Goal: Transaction & Acquisition: Purchase product/service

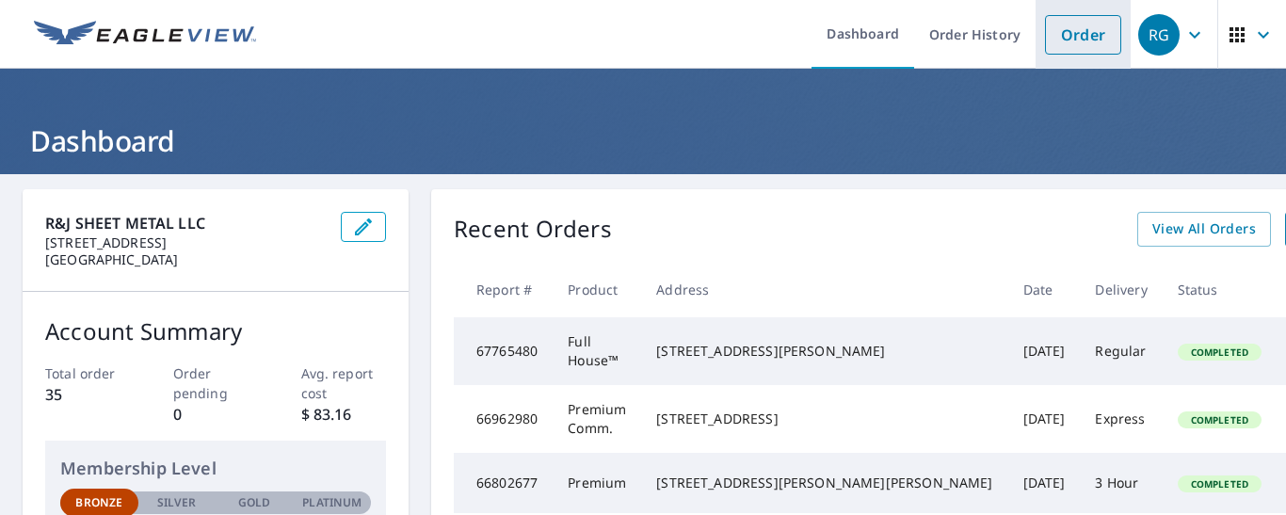
click at [1069, 40] on link "Order" at bounding box center [1083, 35] width 76 height 40
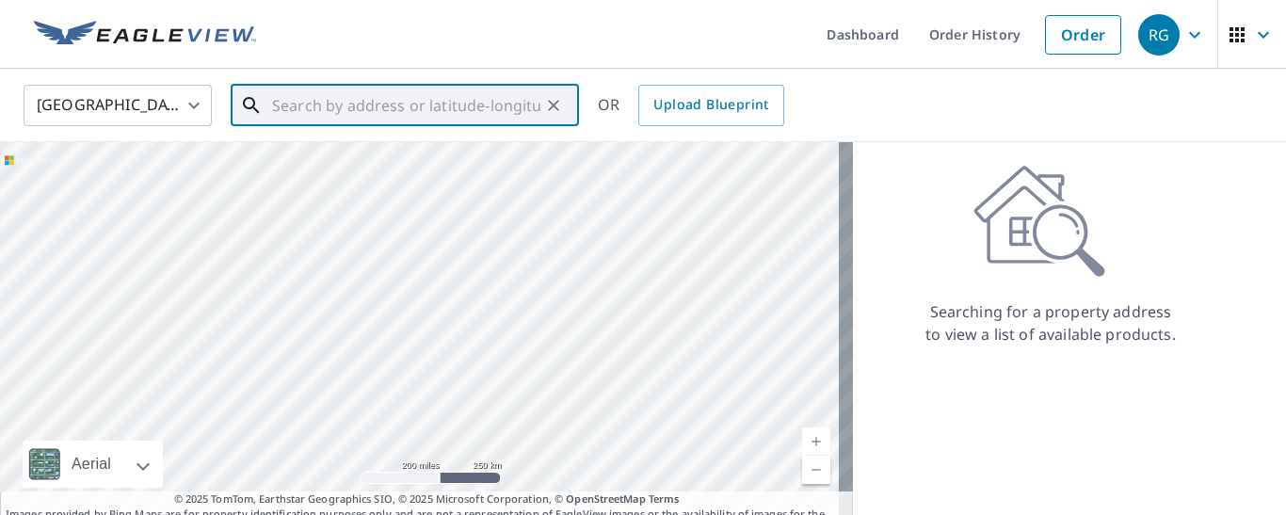
click at [289, 109] on input "text" at bounding box center [406, 105] width 268 height 53
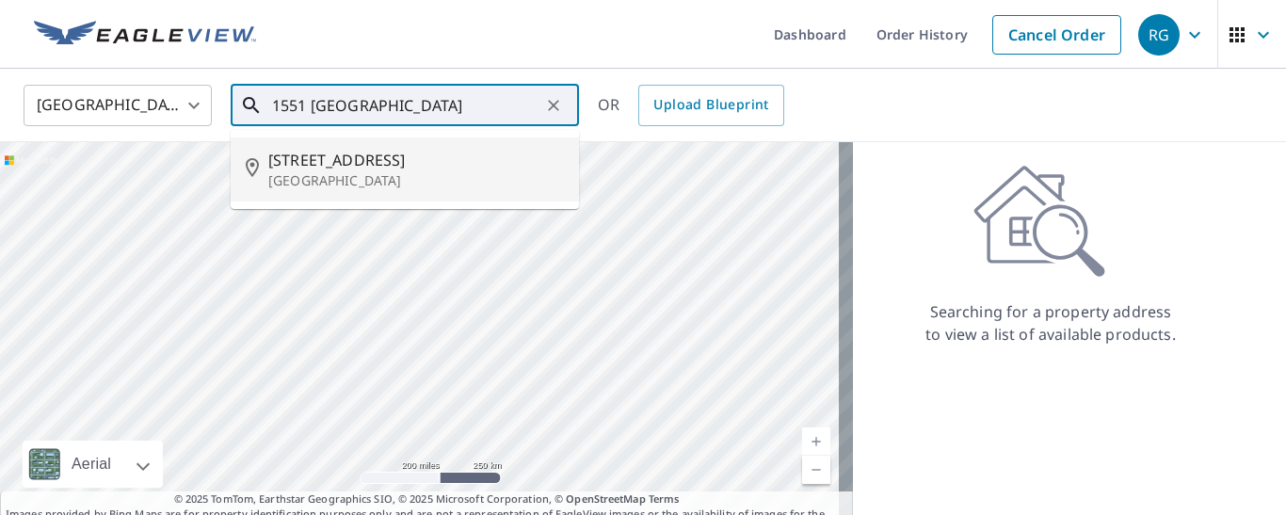
click at [331, 169] on span "[STREET_ADDRESS]" at bounding box center [416, 160] width 296 height 23
type input "[STREET_ADDRESS]"
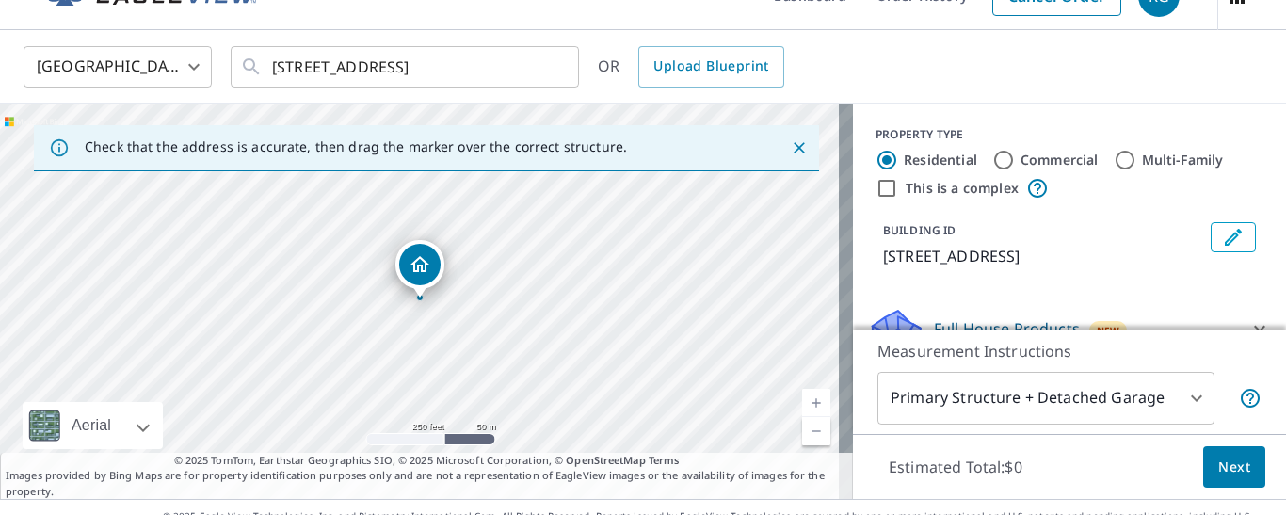
scroll to position [71, 0]
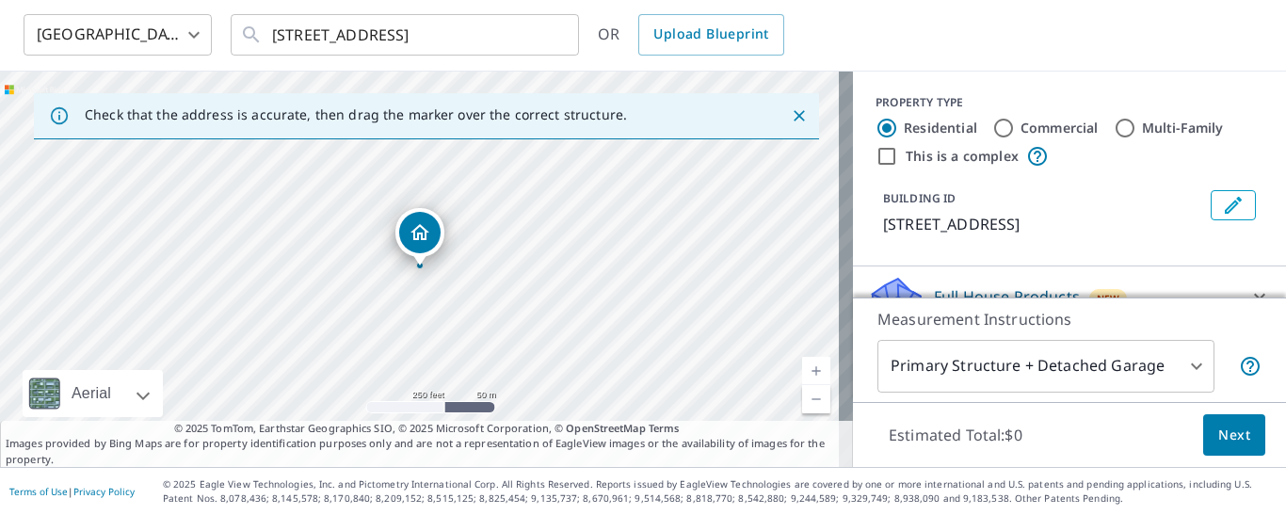
click at [1179, 363] on body "RG RG Dashboard Order History Cancel Order RG [GEOGRAPHIC_DATA] [GEOGRAPHIC_DAT…" at bounding box center [643, 257] width 1286 height 515
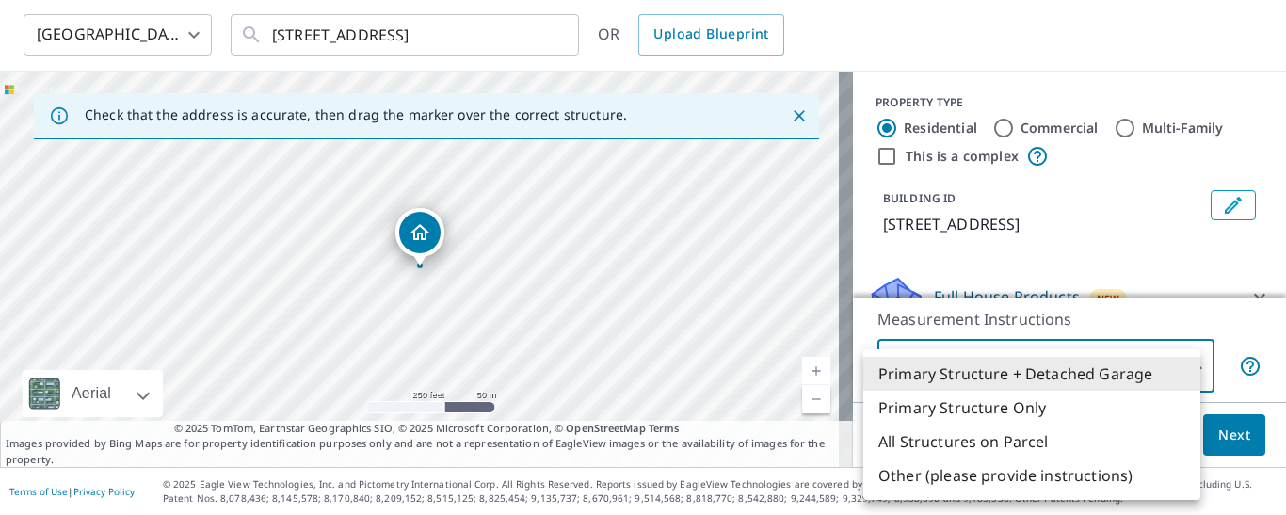
click at [1025, 406] on li "Primary Structure Only" at bounding box center [1031, 408] width 337 height 34
type input "2"
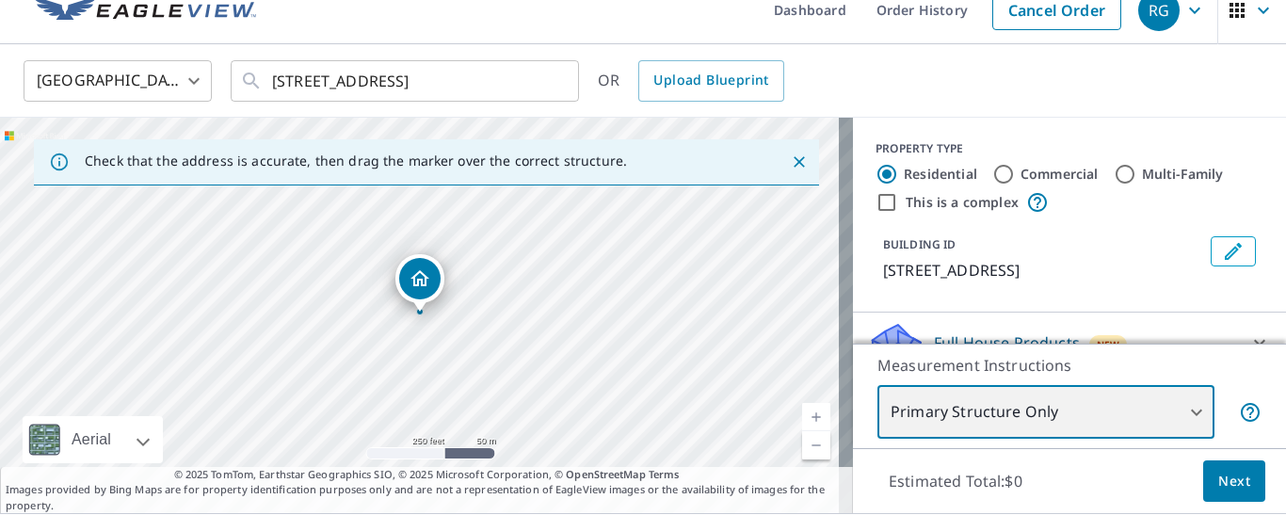
scroll to position [0, 0]
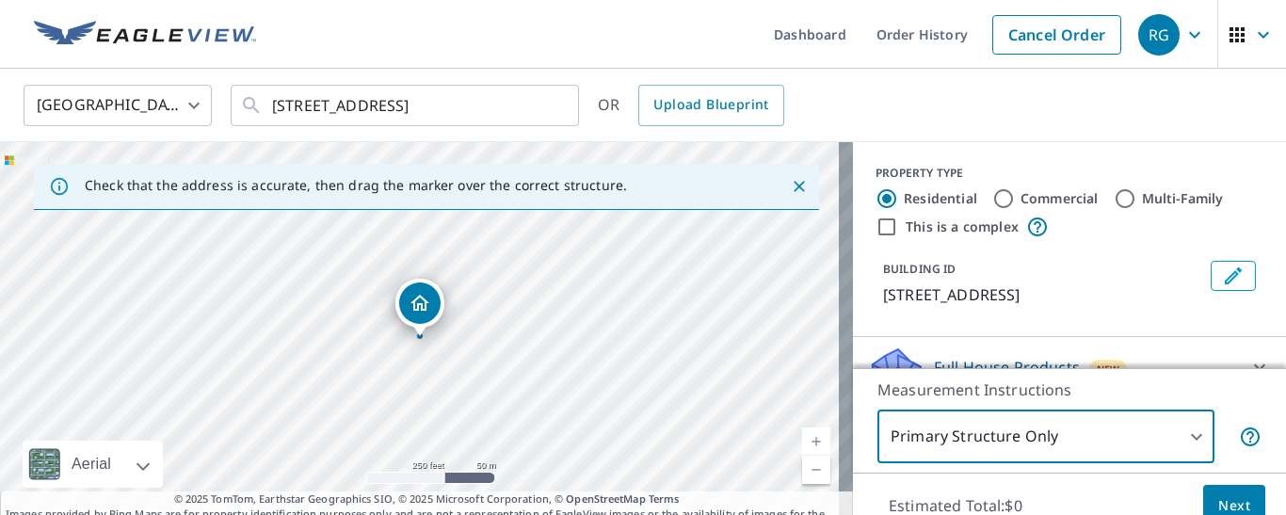
click at [992, 199] on input "Commercial" at bounding box center [1003, 198] width 23 height 23
radio input "true"
type input "4"
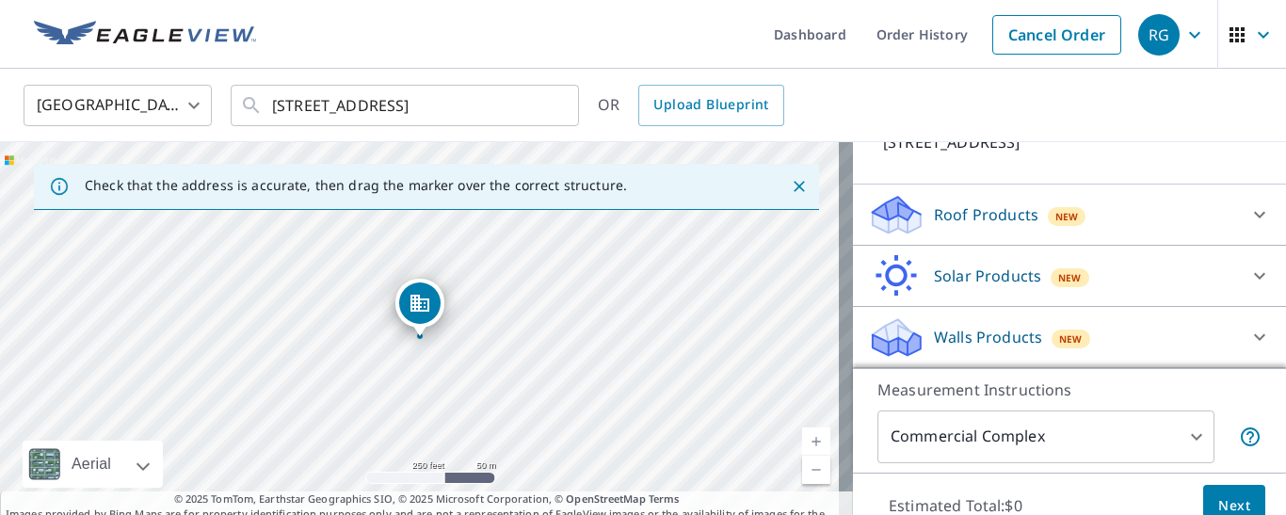
scroll to position [71, 0]
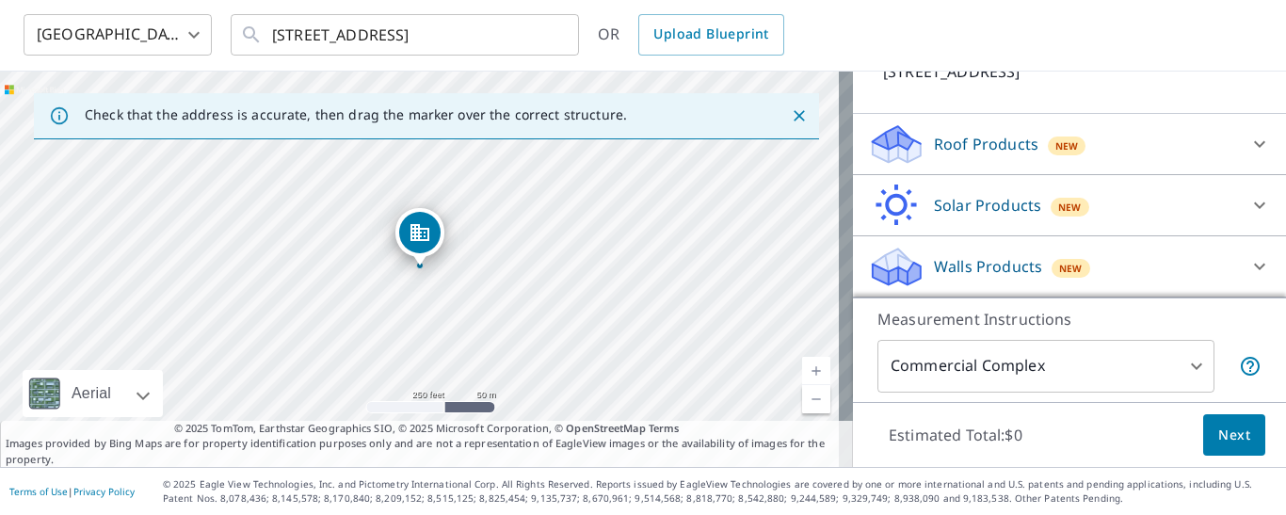
click at [980, 143] on p "Roof Products" at bounding box center [986, 144] width 104 height 23
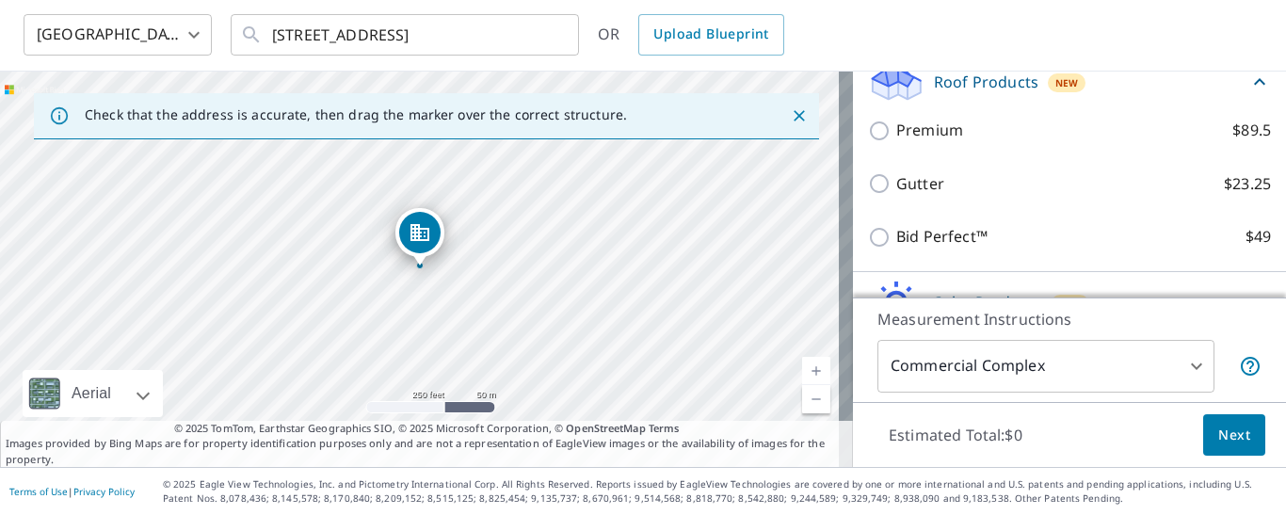
scroll to position [247, 0]
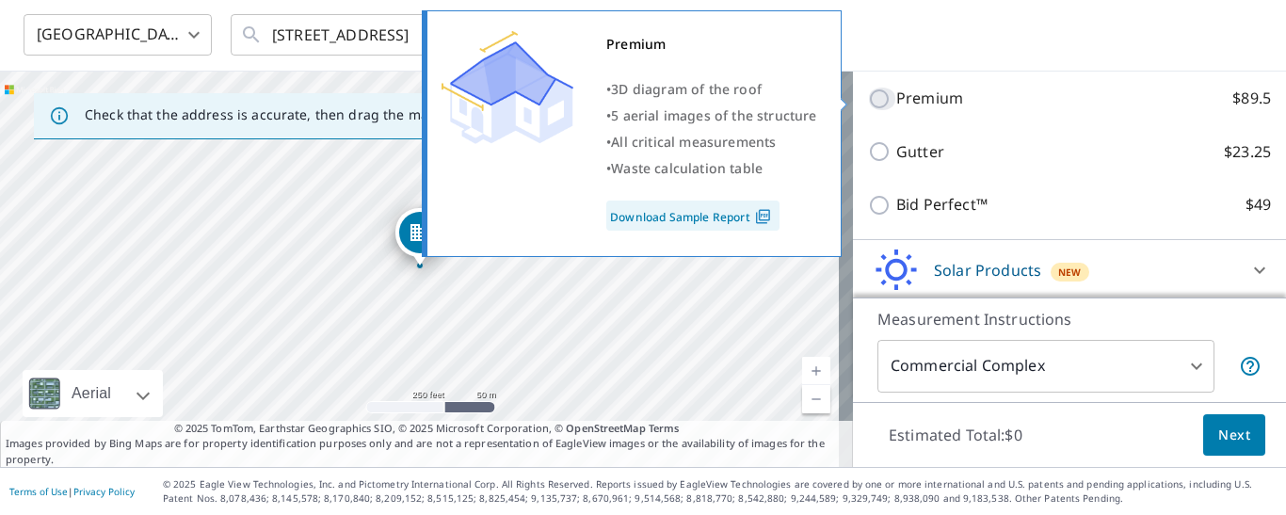
click at [868, 101] on input "Premium $89.5" at bounding box center [882, 99] width 28 height 23
checkbox input "true"
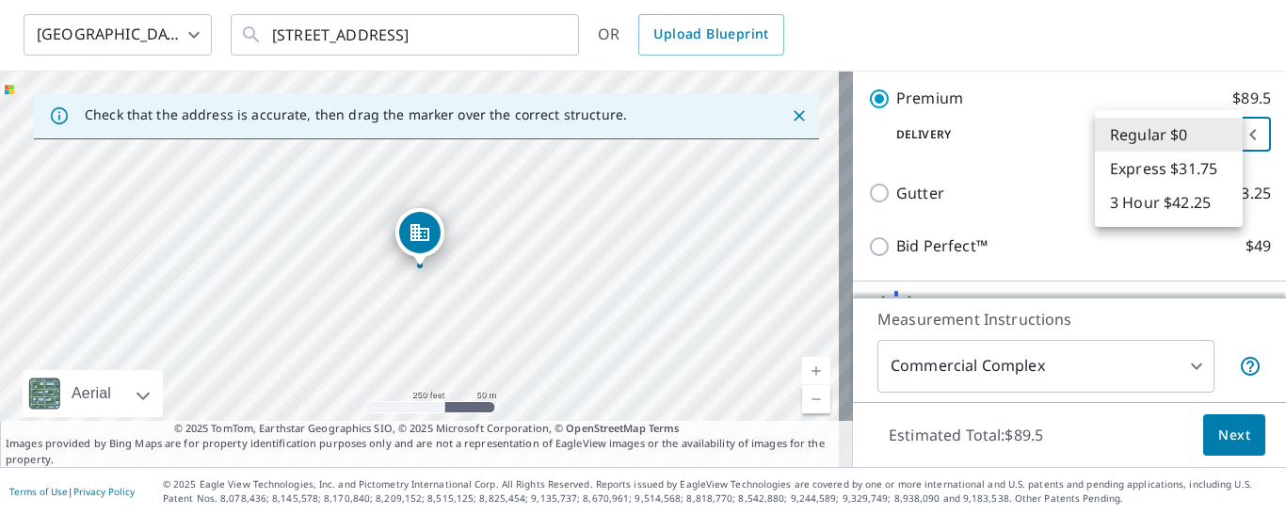
click at [1225, 132] on body "RG RG Dashboard Order History Cancel Order RG [GEOGRAPHIC_DATA] [GEOGRAPHIC_DAT…" at bounding box center [643, 257] width 1286 height 515
click at [1157, 169] on li "Express $31.75" at bounding box center [1169, 169] width 148 height 34
type input "4"
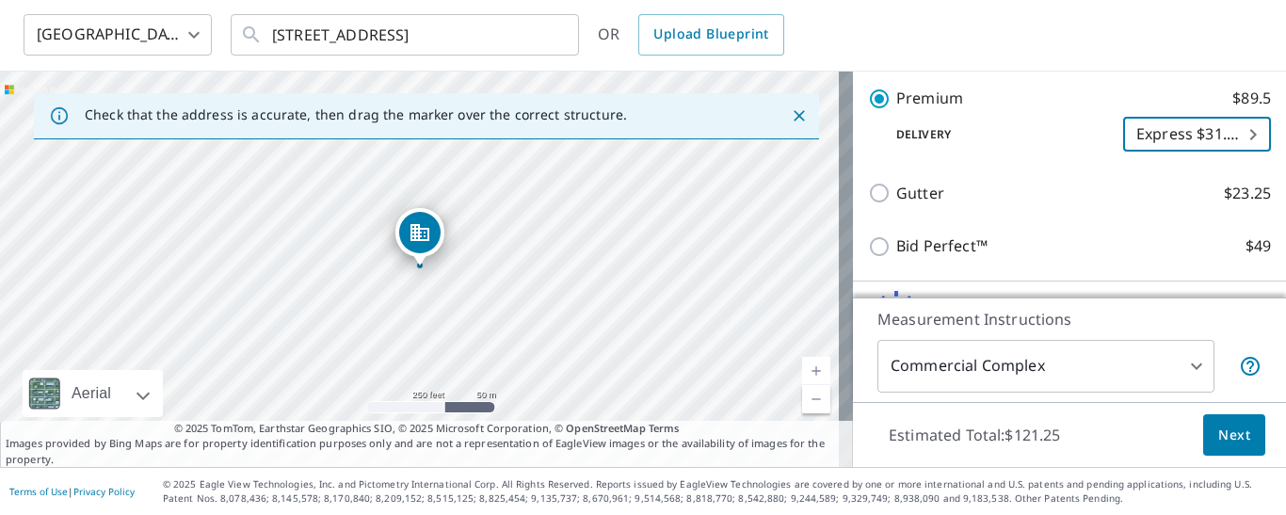
click at [1225, 428] on span "Next" at bounding box center [1234, 436] width 32 height 24
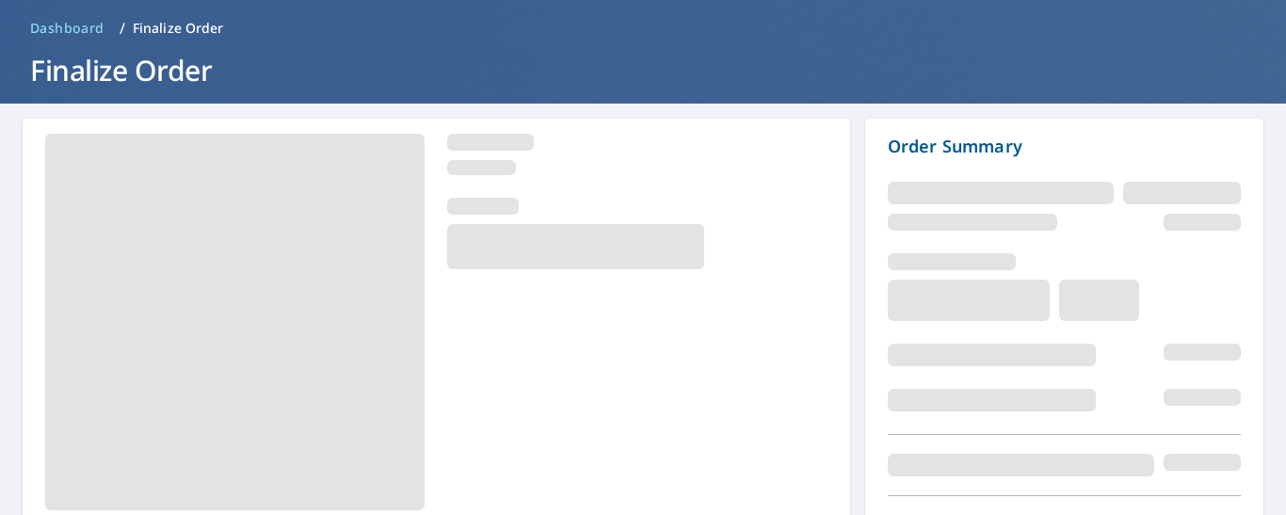
scroll to position [176, 0]
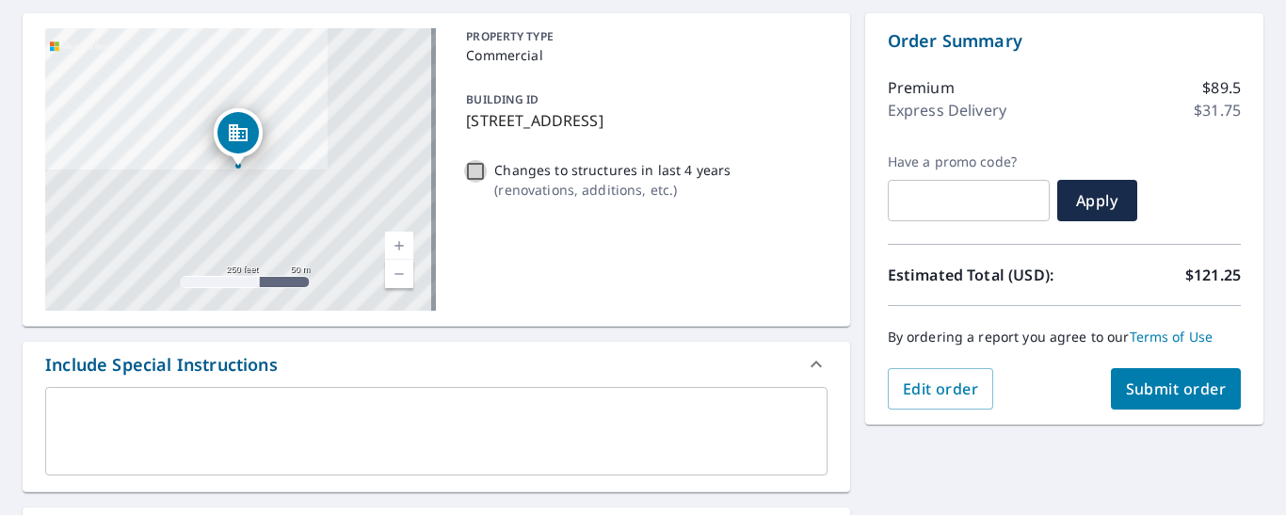
click at [467, 172] on input "Changes to structures in last 4 years ( renovations, additions, etc. )" at bounding box center [475, 171] width 23 height 23
checkbox input "true"
click at [1165, 397] on span "Submit order" at bounding box center [1176, 388] width 101 height 21
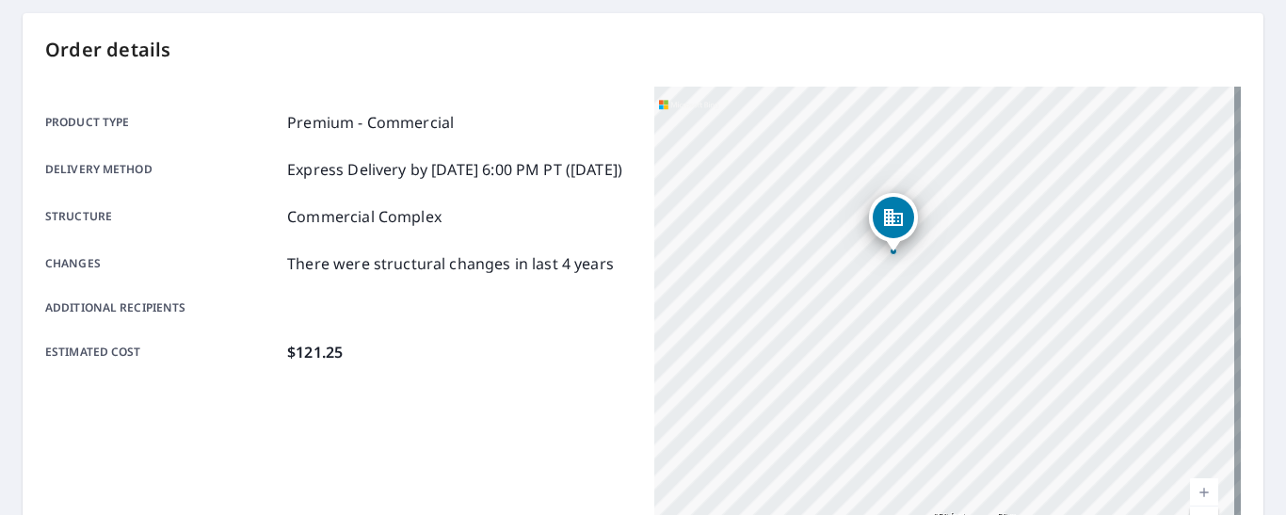
drag, startPoint x: 1150, startPoint y: 317, endPoint x: 847, endPoint y: 307, distance: 303.3
click at [846, 307] on div "[STREET_ADDRESS]" at bounding box center [947, 322] width 586 height 471
drag, startPoint x: 849, startPoint y: 307, endPoint x: 829, endPoint y: 483, distance: 177.1
click at [829, 483] on div "[STREET_ADDRESS]" at bounding box center [947, 322] width 586 height 471
drag, startPoint x: 1081, startPoint y: 377, endPoint x: 759, endPoint y: 347, distance: 323.3
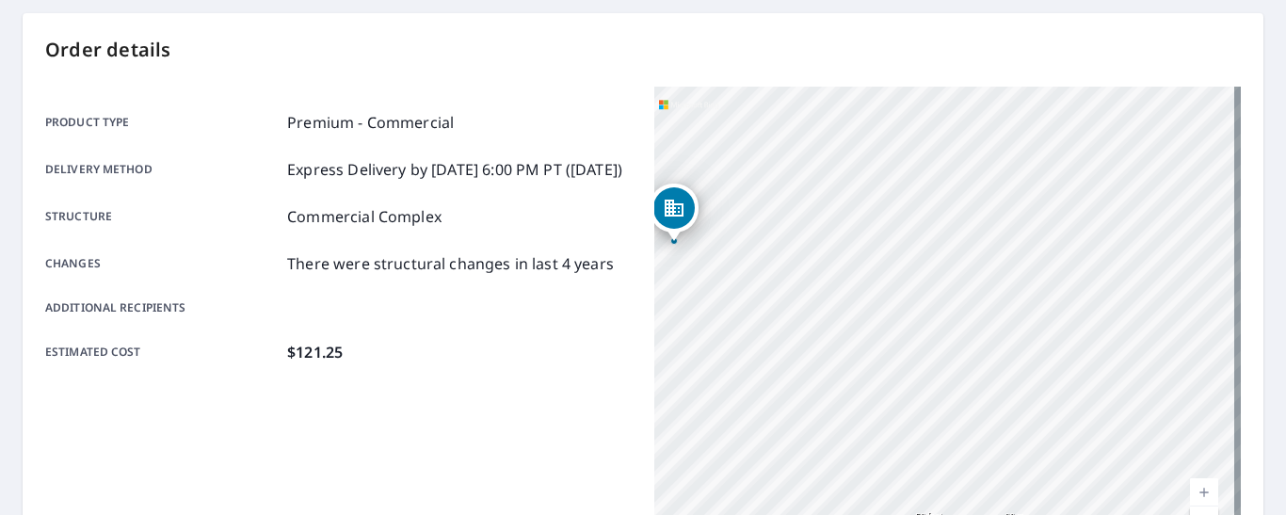
click at [759, 347] on div "[STREET_ADDRESS]" at bounding box center [947, 322] width 586 height 471
click at [1056, 181] on div "[STREET_ADDRESS]" at bounding box center [947, 322] width 586 height 471
drag, startPoint x: 1104, startPoint y: 362, endPoint x: 752, endPoint y: 321, distance: 354.4
click at [752, 321] on div "[STREET_ADDRESS]" at bounding box center [947, 322] width 586 height 471
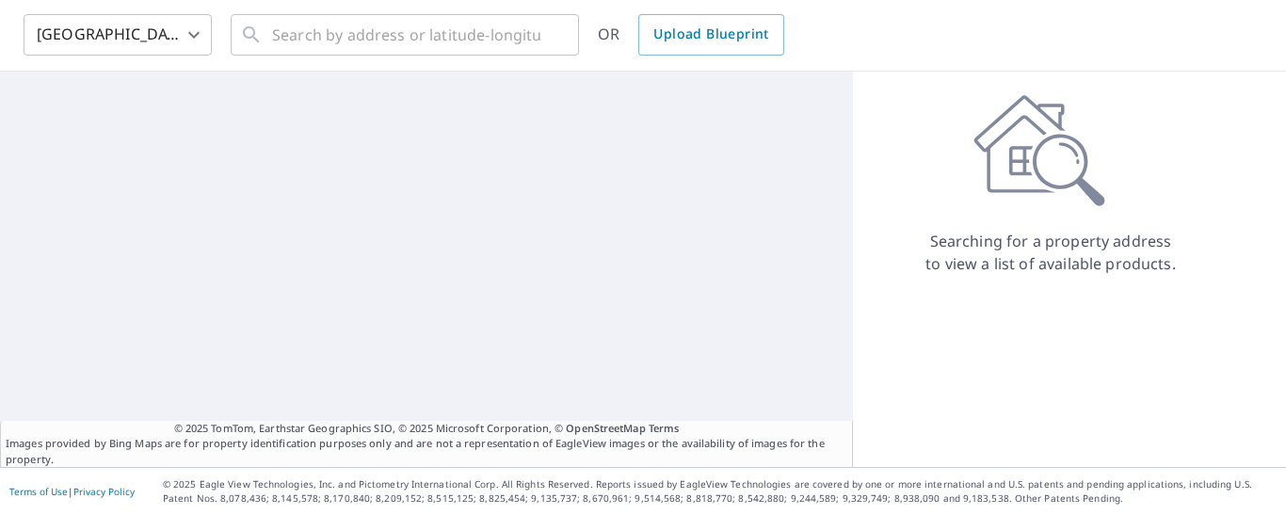
scroll to position [71, 0]
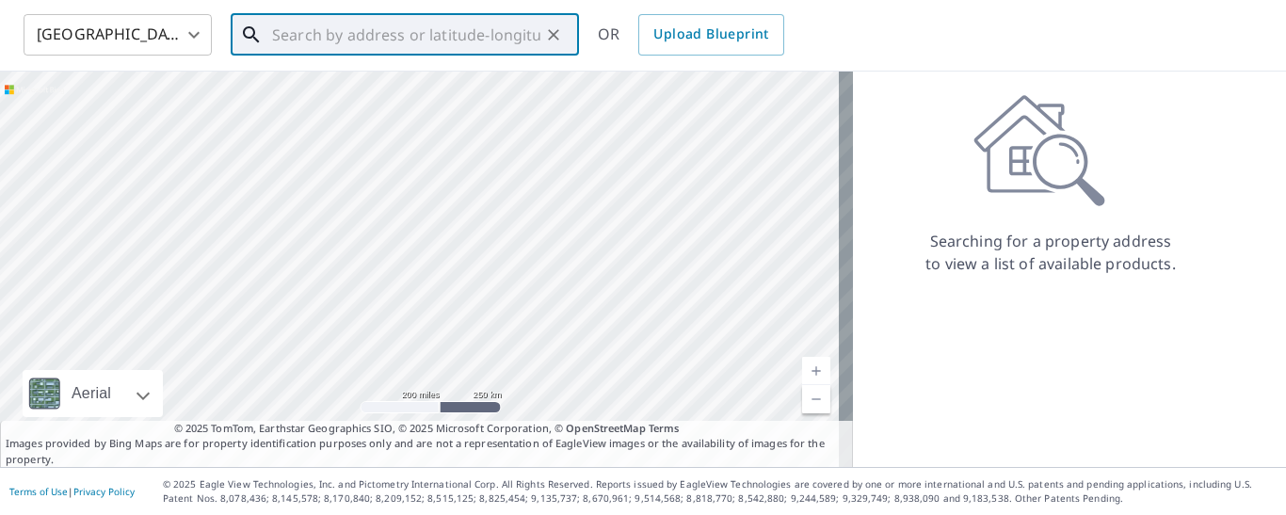
click at [299, 43] on input "text" at bounding box center [406, 34] width 268 height 53
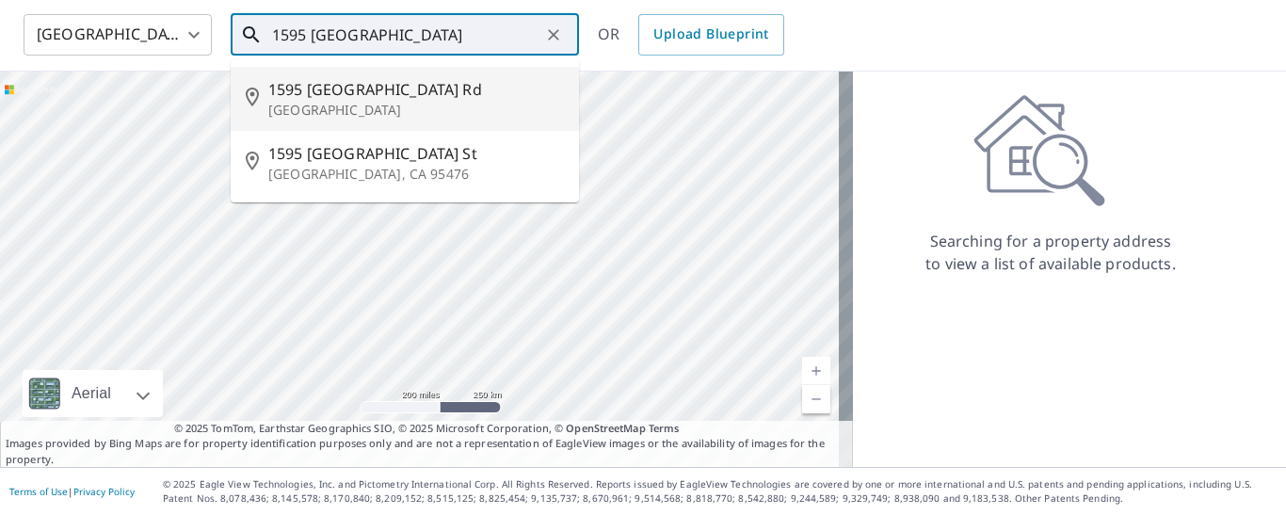
click at [336, 106] on p "[GEOGRAPHIC_DATA]" at bounding box center [416, 110] width 296 height 19
type input "[STREET_ADDRESS]"
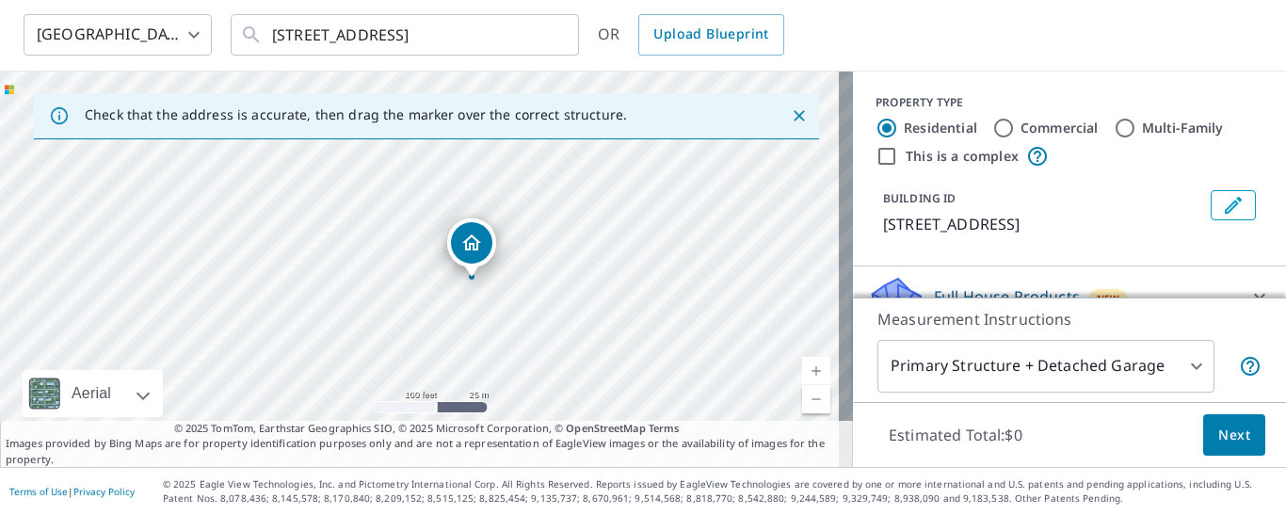
click at [992, 129] on input "Commercial" at bounding box center [1003, 128] width 23 height 23
radio input "true"
type input "4"
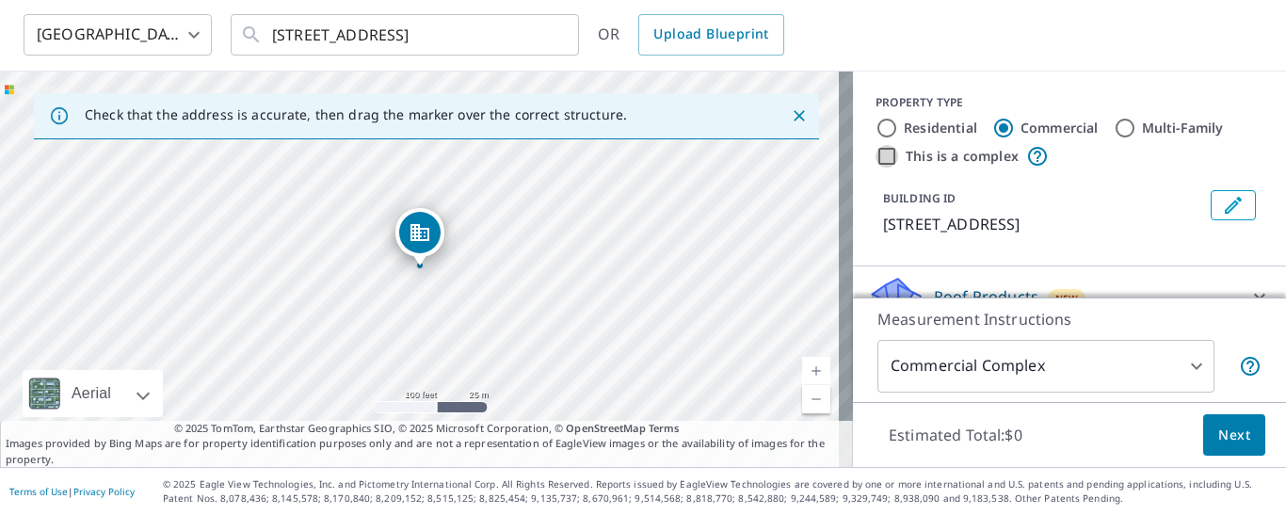
click at [875, 157] on input "This is a complex" at bounding box center [886, 156] width 23 height 23
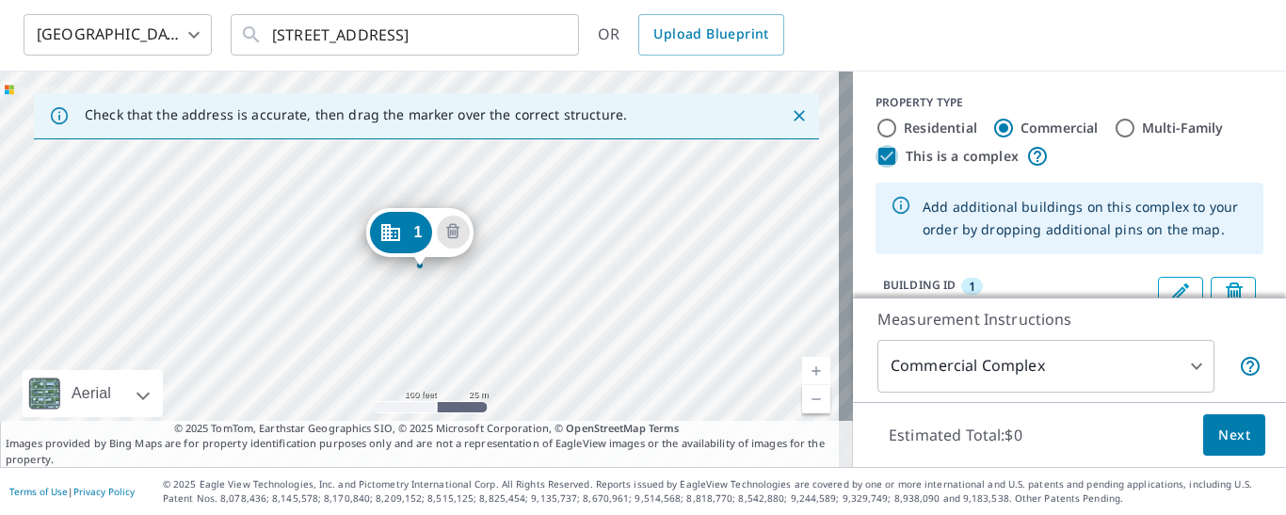
click at [875, 158] on input "This is a complex" at bounding box center [886, 156] width 23 height 23
checkbox input "false"
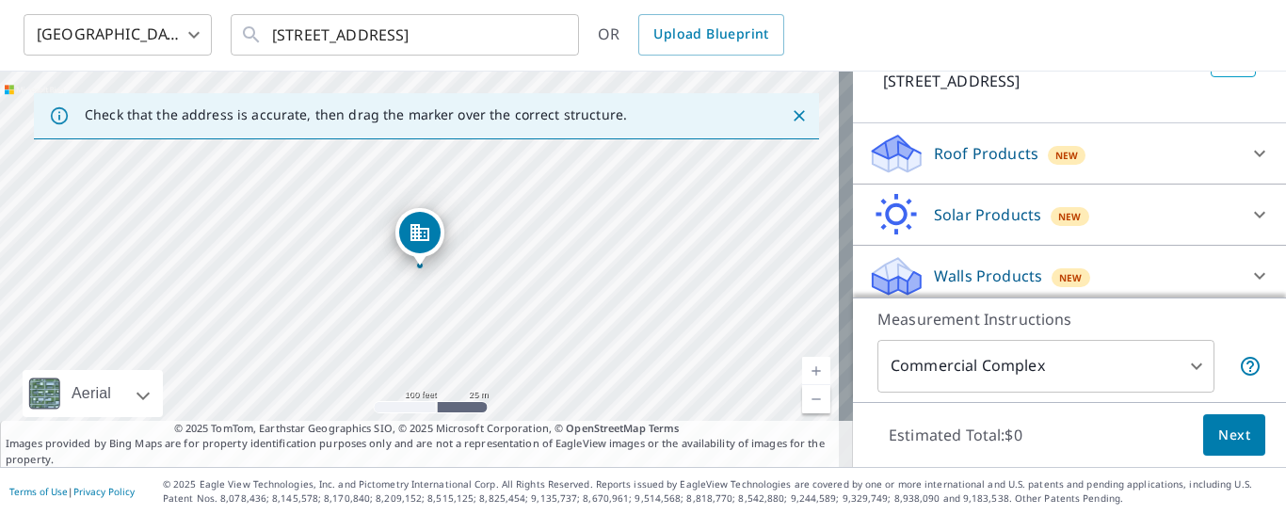
scroll to position [152, 0]
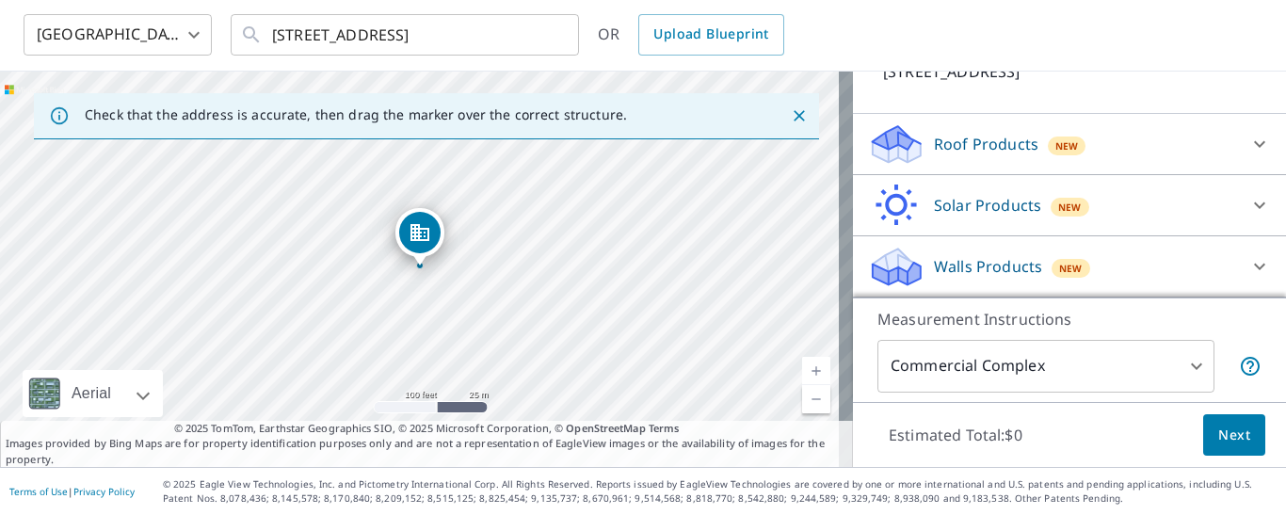
click at [972, 145] on p "Roof Products" at bounding box center [986, 144] width 104 height 23
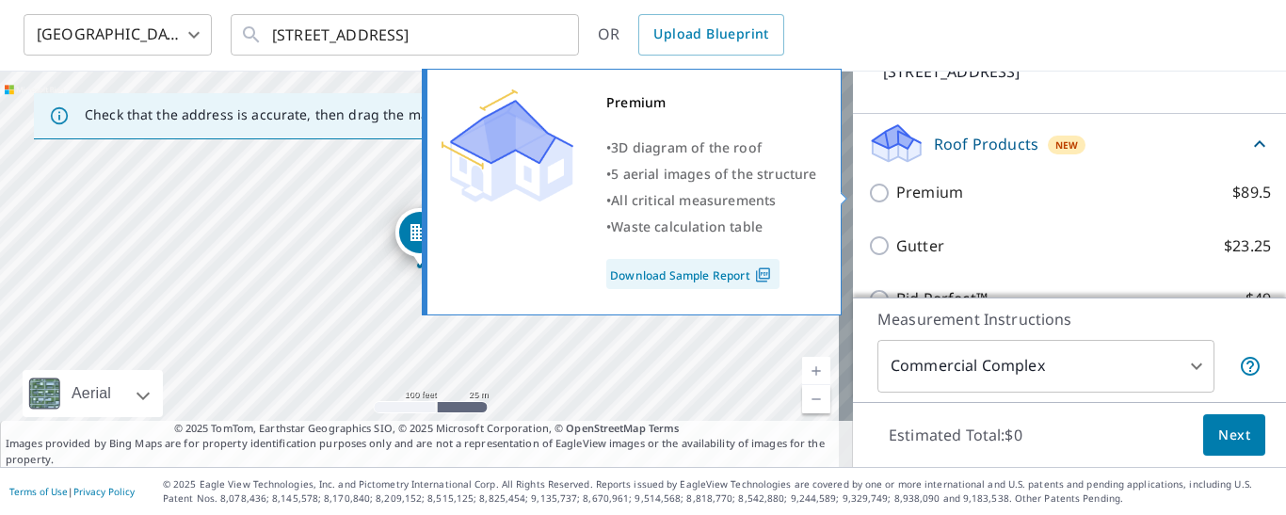
click at [868, 191] on input "Premium $89.5" at bounding box center [882, 193] width 28 height 23
checkbox input "true"
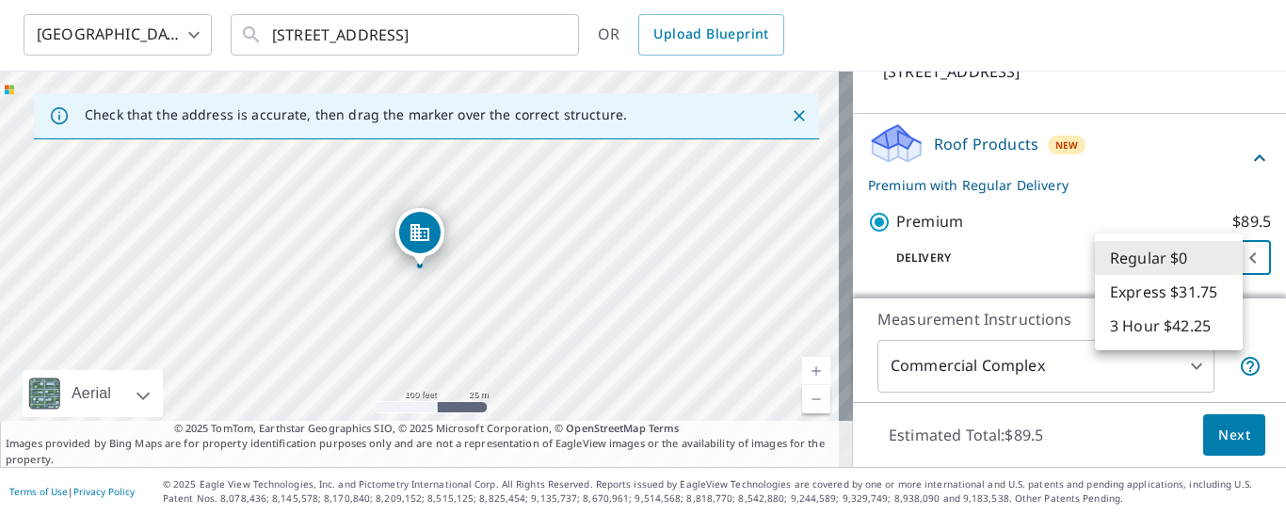
click at [1225, 256] on body "RG RG Dashboard Order History Cancel Order RG [GEOGRAPHIC_DATA] [GEOGRAPHIC_DAT…" at bounding box center [643, 257] width 1286 height 515
click at [1190, 291] on li "Express $31.75" at bounding box center [1169, 292] width 148 height 34
type input "4"
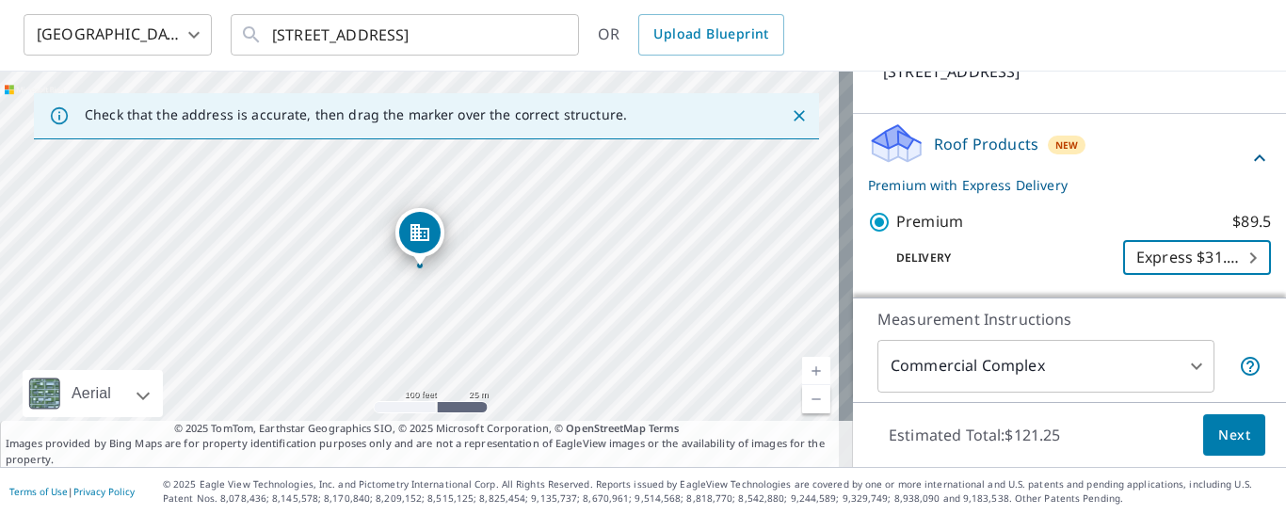
click at [1227, 436] on span "Next" at bounding box center [1234, 436] width 32 height 24
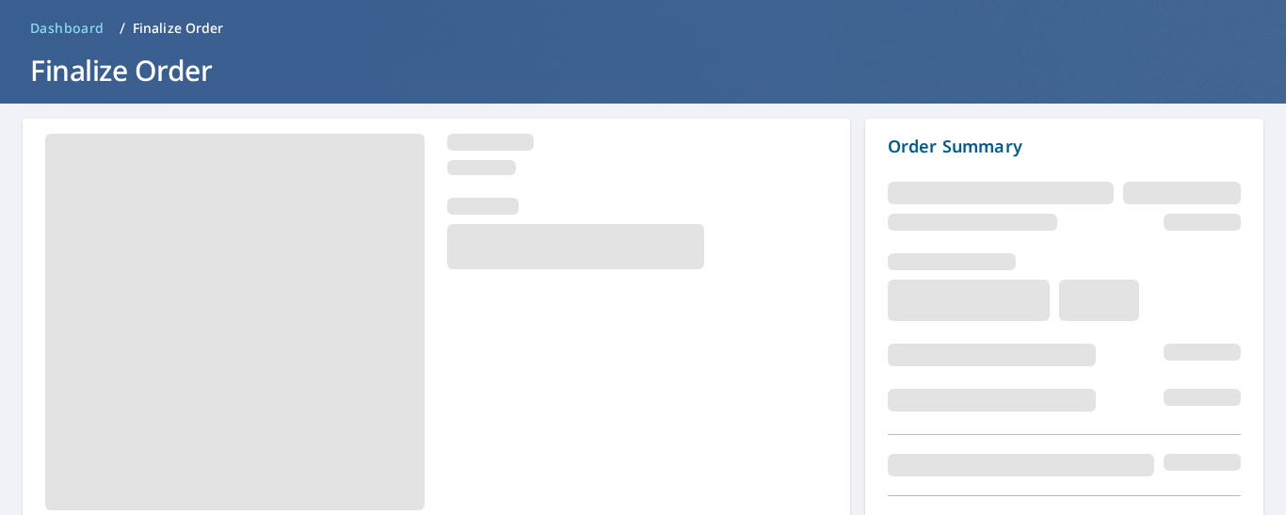
scroll to position [176, 0]
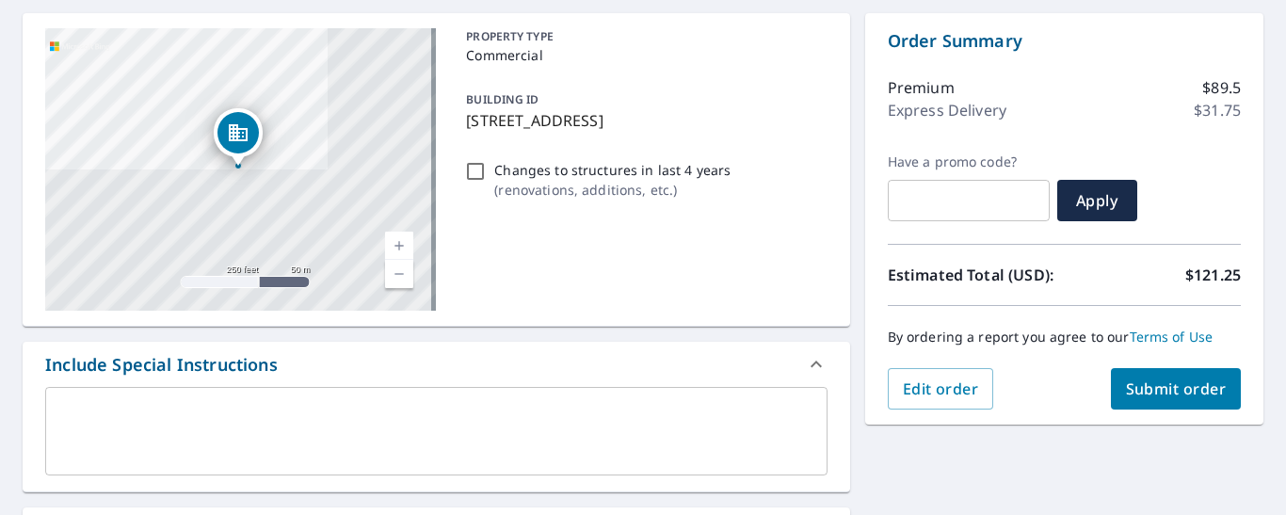
click at [466, 170] on input "Changes to structures in last 4 years ( renovations, additions, etc. )" at bounding box center [475, 171] width 23 height 23
checkbox input "true"
click at [1177, 390] on span "Submit order" at bounding box center [1176, 388] width 101 height 21
